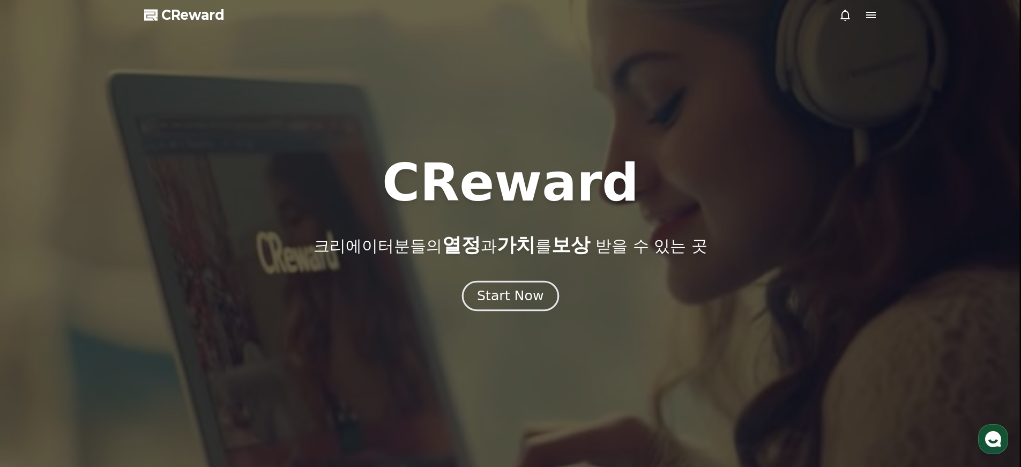
click at [500, 288] on div "Start Now" at bounding box center [510, 296] width 66 height 18
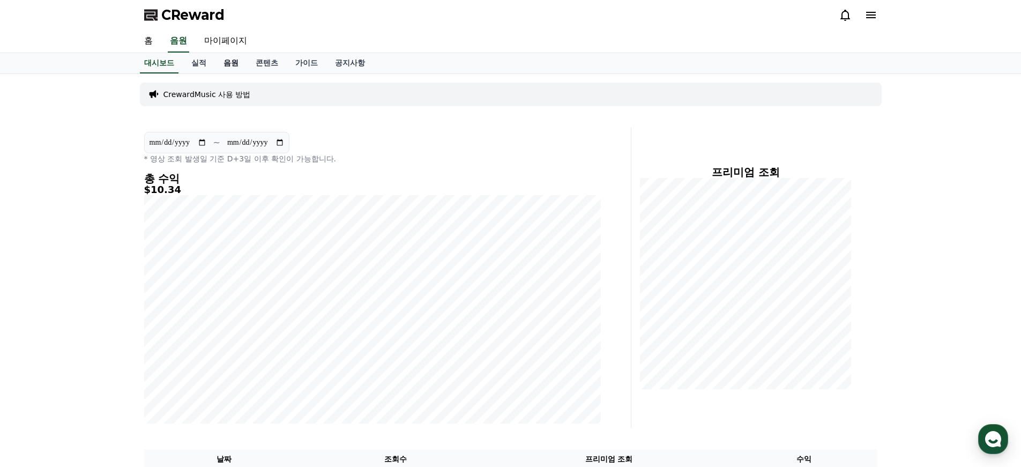
click at [231, 63] on link "음원" at bounding box center [231, 63] width 32 height 20
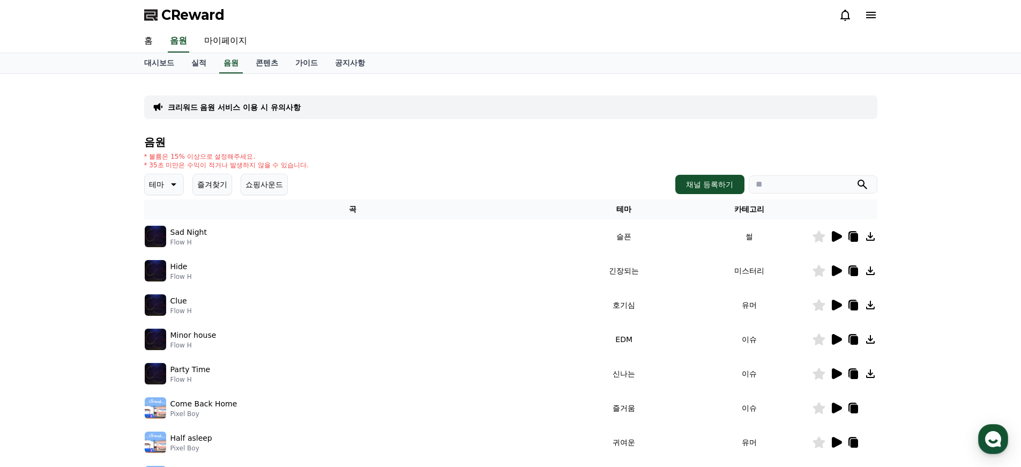
click at [168, 179] on icon at bounding box center [172, 184] width 13 height 13
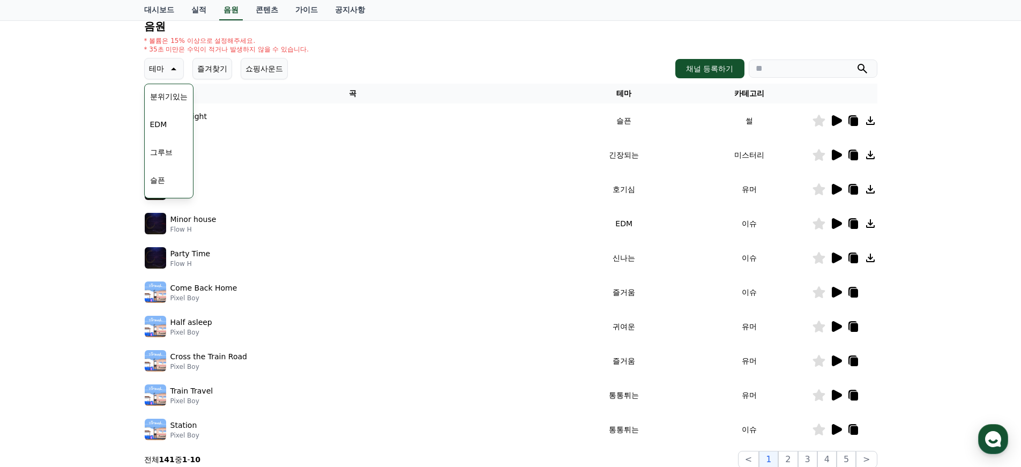
scroll to position [358, 0]
click at [160, 155] on button "잔잔한" at bounding box center [161, 158] width 31 height 24
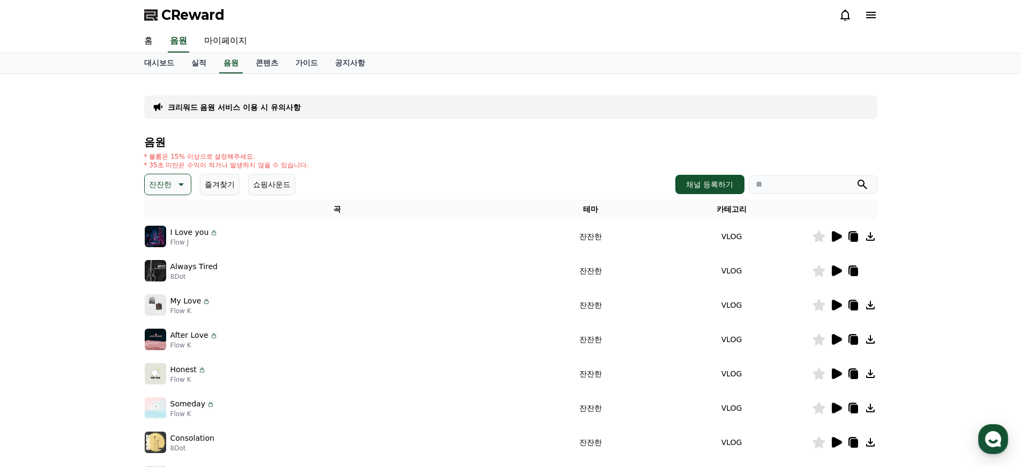
click at [836, 270] on icon at bounding box center [837, 270] width 10 height 11
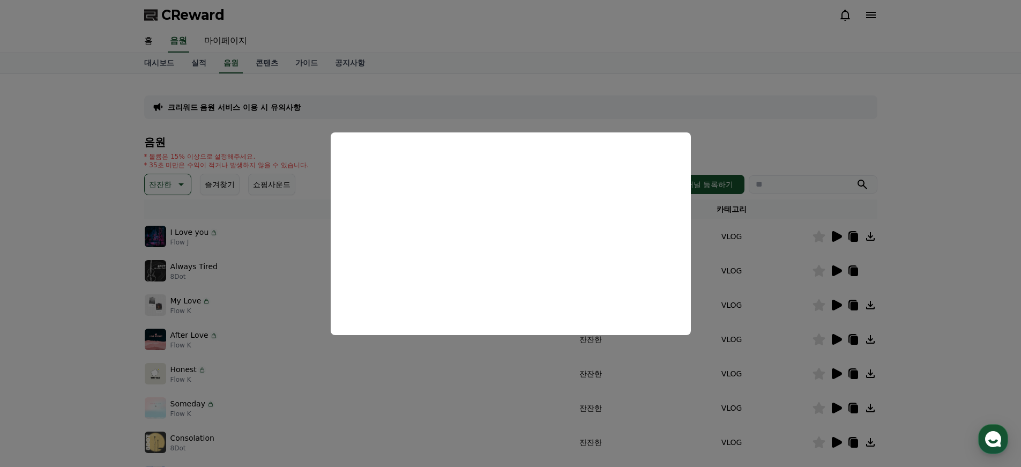
click at [802, 129] on button "close modal" at bounding box center [510, 233] width 1021 height 467
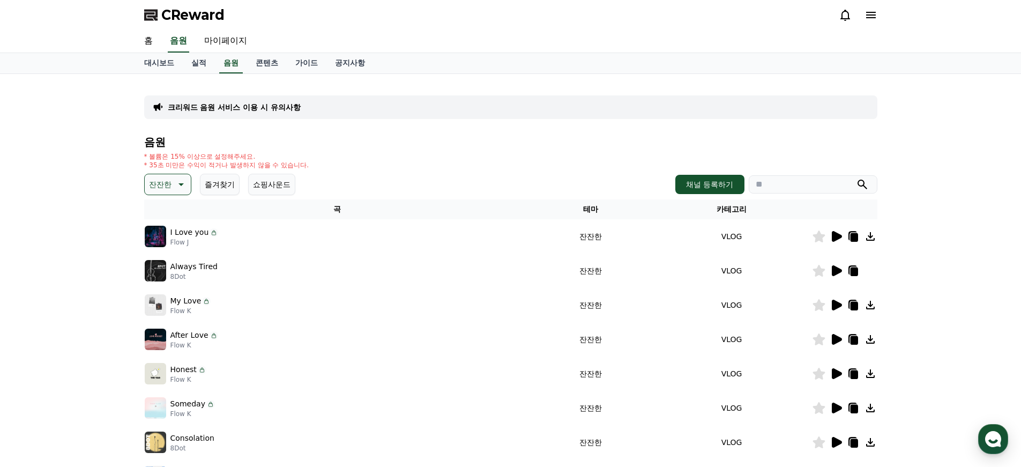
click at [835, 305] on icon at bounding box center [837, 305] width 10 height 11
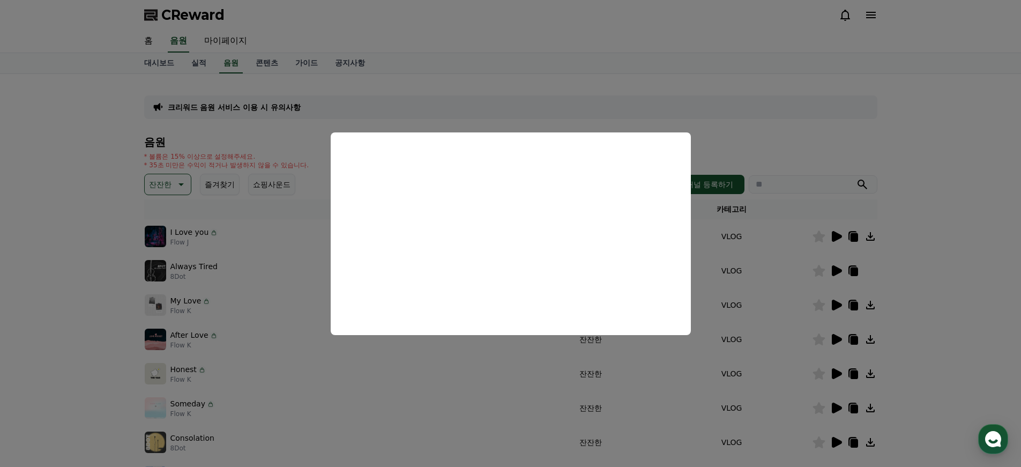
click at [985, 285] on button "close modal" at bounding box center [510, 233] width 1021 height 467
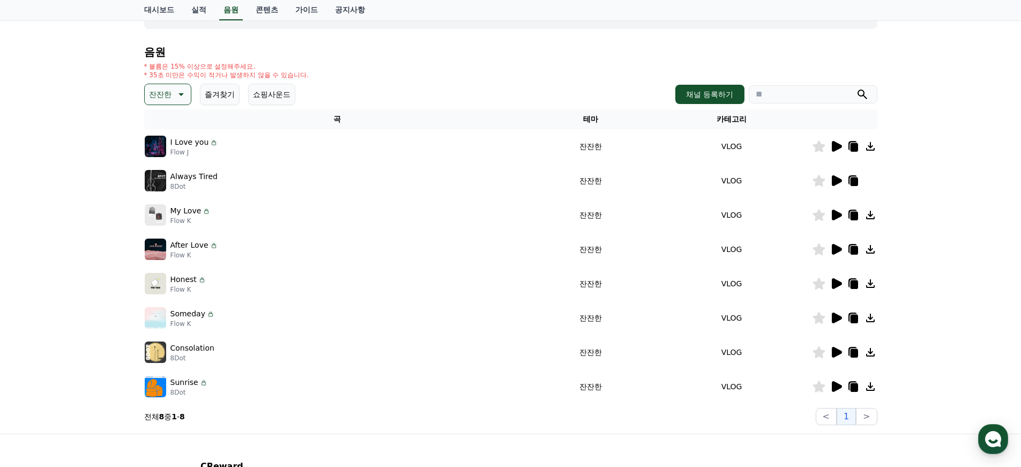
scroll to position [102, 0]
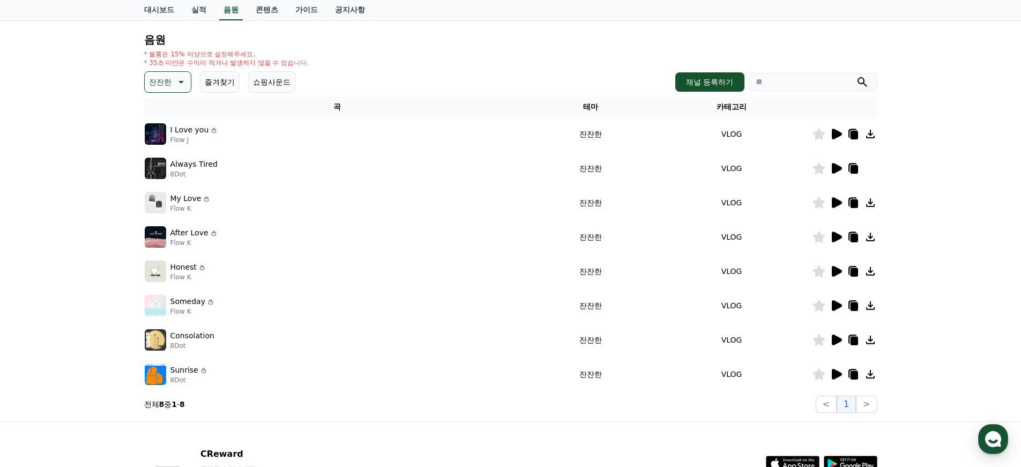
click at [832, 133] on icon at bounding box center [837, 134] width 10 height 11
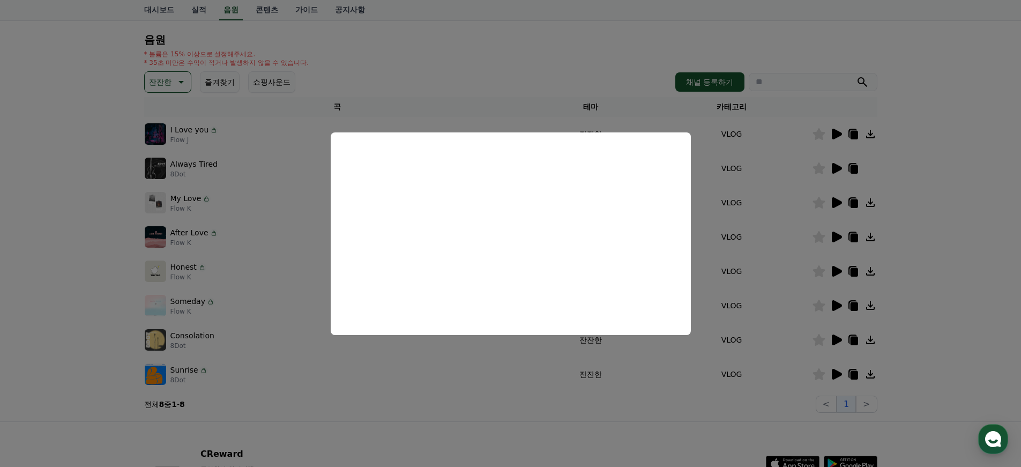
click at [996, 139] on button "close modal" at bounding box center [510, 233] width 1021 height 467
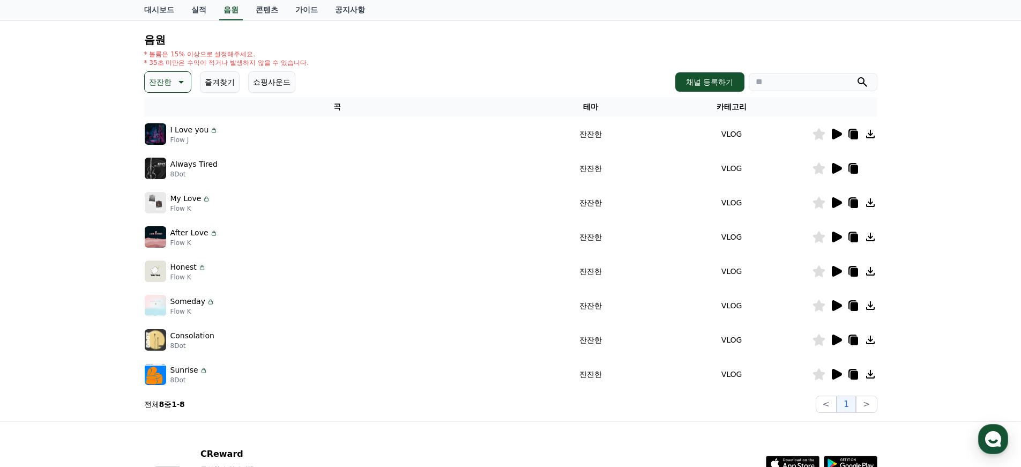
click at [869, 133] on icon at bounding box center [870, 134] width 9 height 9
